Goal: Information Seeking & Learning: Learn about a topic

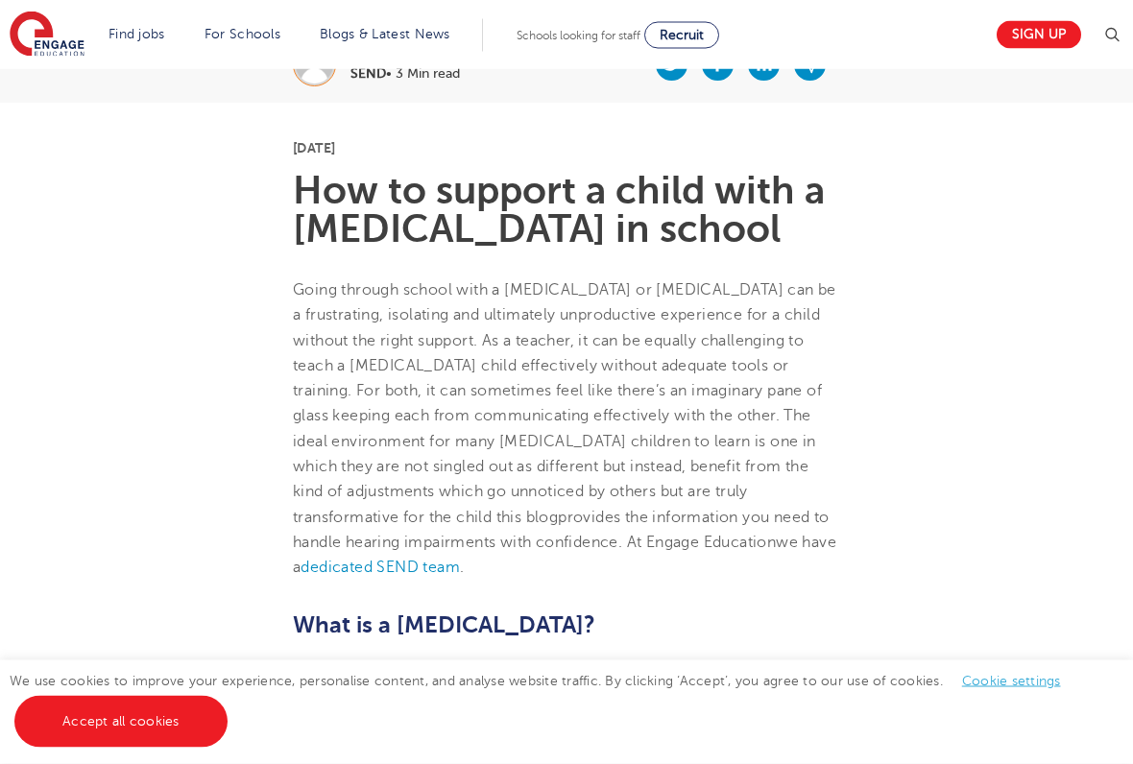
scroll to position [427, 0]
click at [455, 249] on h1 "How to support a child with a [MEDICAL_DATA] in school" at bounding box center [566, 210] width 547 height 77
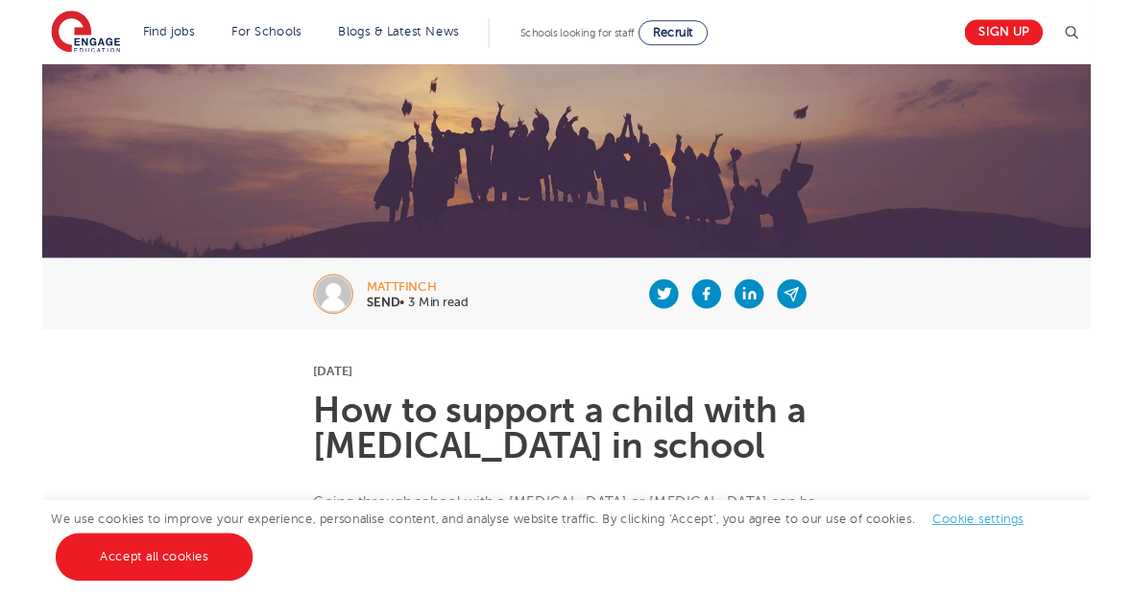
scroll to position [176, 0]
